Goal: Information Seeking & Learning: Check status

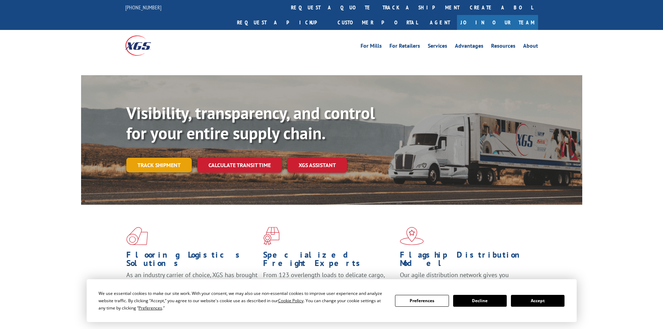
click at [158, 158] on link "Track shipment" at bounding box center [158, 165] width 65 height 15
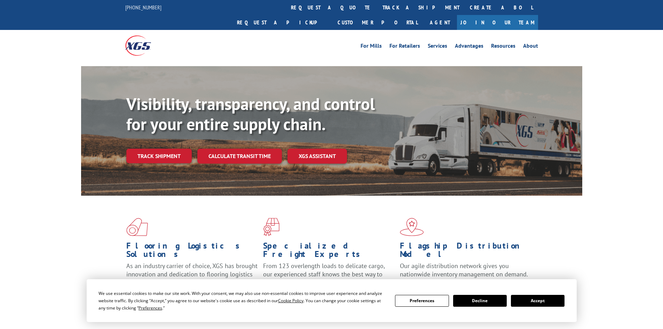
click at [532, 301] on button "Accept" at bounding box center [538, 301] width 54 height 12
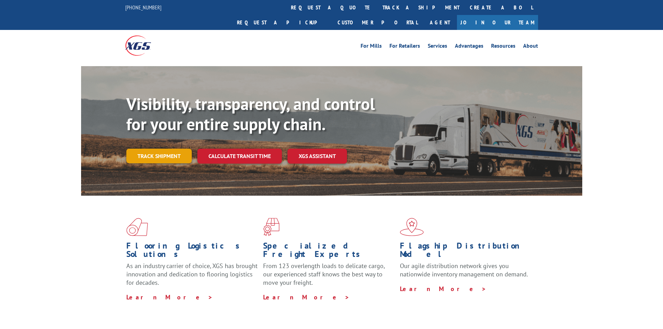
click at [151, 149] on link "Track shipment" at bounding box center [158, 156] width 65 height 15
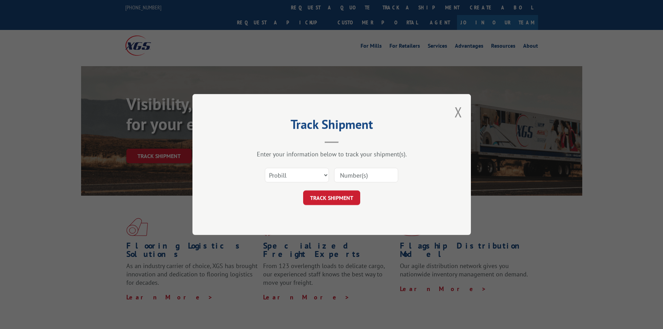
click at [361, 177] on input at bounding box center [366, 175] width 64 height 15
paste input "6014233"
type input "6014233"
click at [321, 195] on button "TRACK SHIPMENT" at bounding box center [331, 197] width 57 height 15
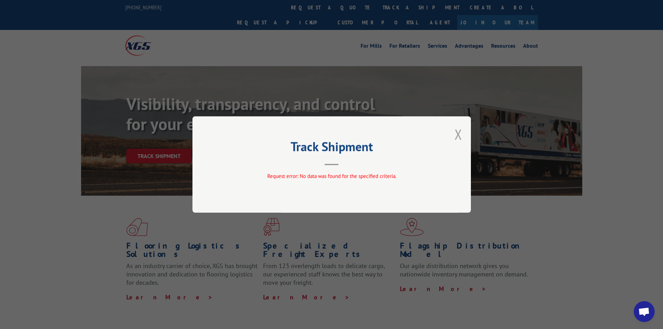
click at [456, 136] on button "Close modal" at bounding box center [458, 134] width 8 height 18
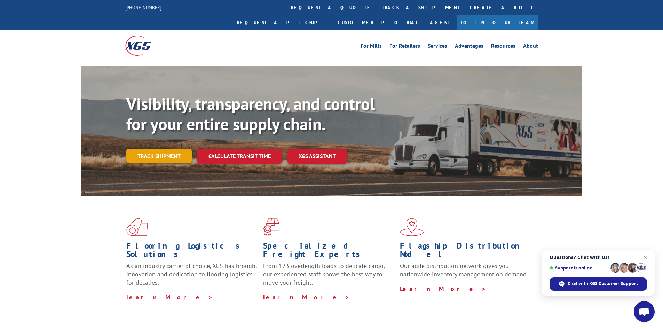
click at [152, 149] on link "Track shipment" at bounding box center [158, 156] width 65 height 15
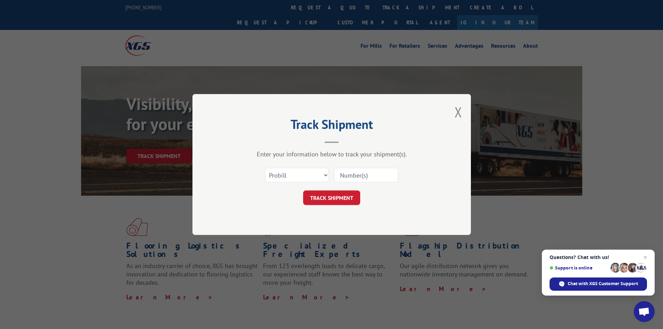
click at [348, 177] on input at bounding box center [366, 175] width 64 height 15
paste input "6014233"
type input "6014233"
click at [325, 193] on button "TRACK SHIPMENT" at bounding box center [331, 197] width 57 height 15
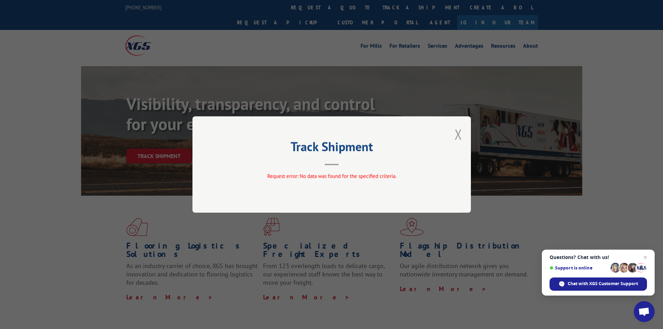
click at [461, 133] on button "Close modal" at bounding box center [458, 134] width 8 height 18
